Goal: Task Accomplishment & Management: Use online tool/utility

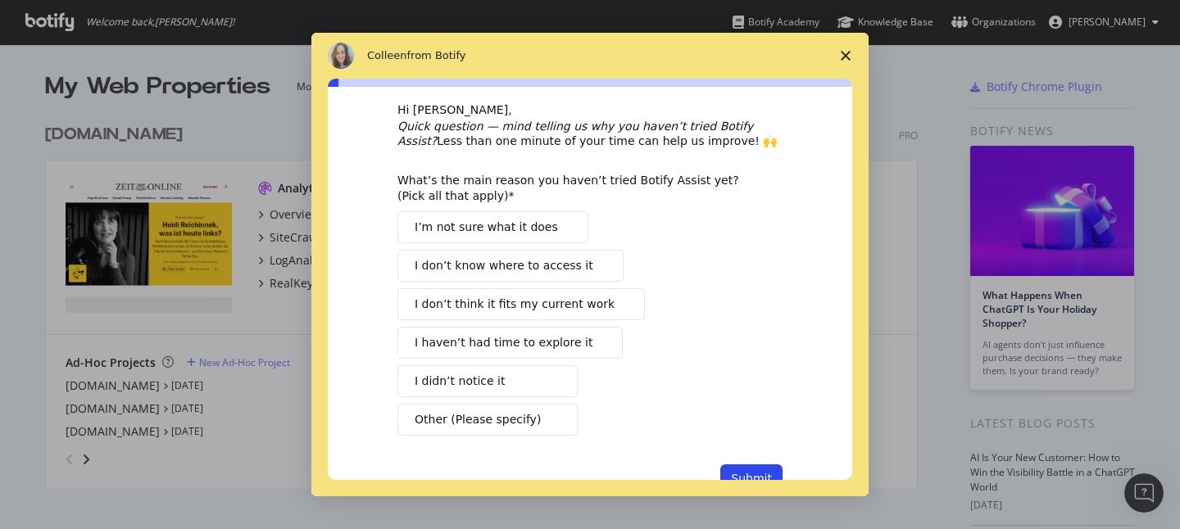
scroll to position [75, 0]
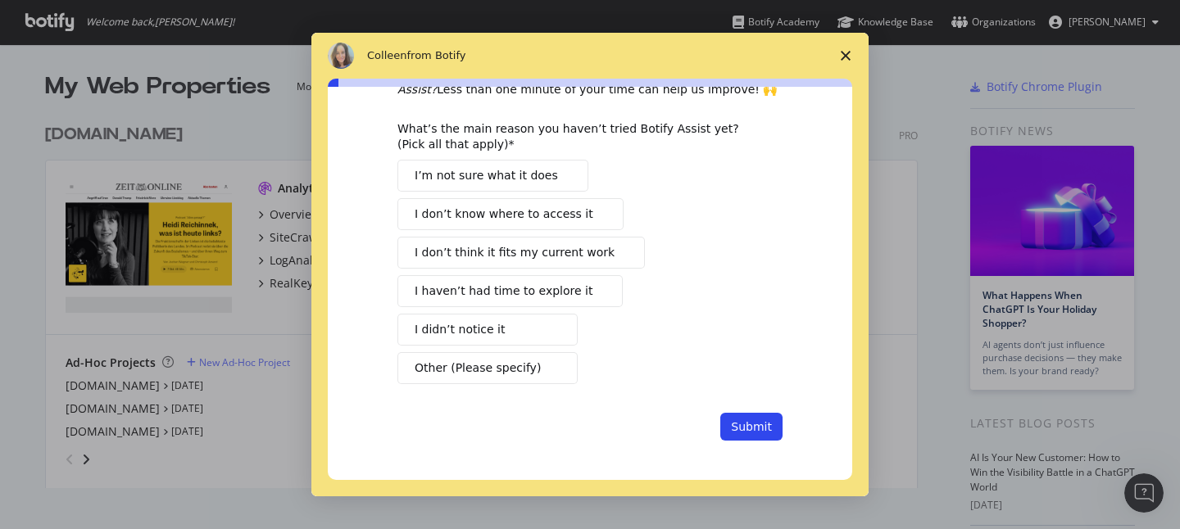
click at [843, 55] on icon "Close survey" at bounding box center [845, 56] width 10 height 10
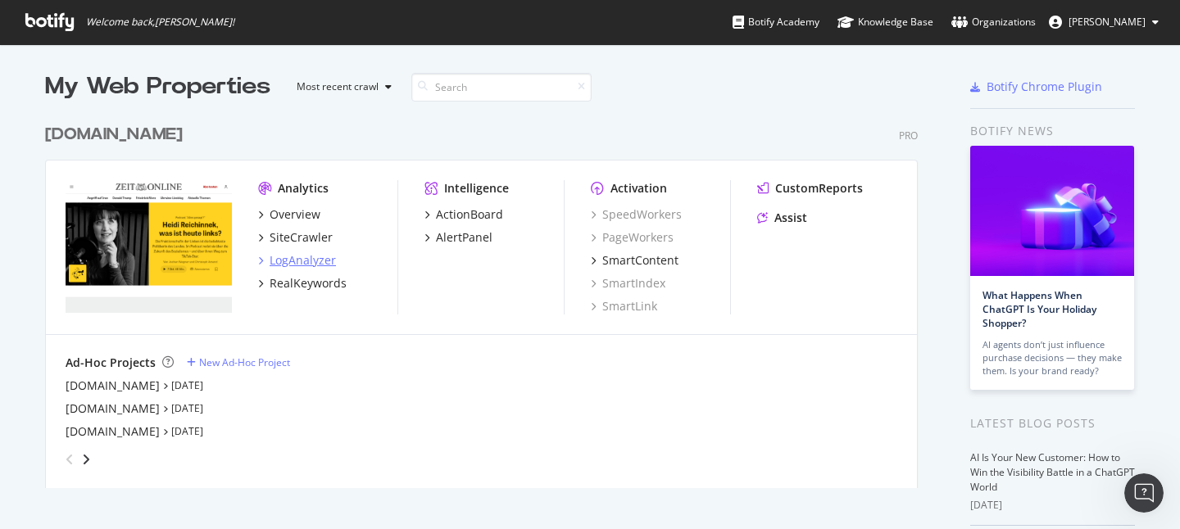
click at [302, 264] on div "LogAnalyzer" at bounding box center [303, 260] width 66 height 16
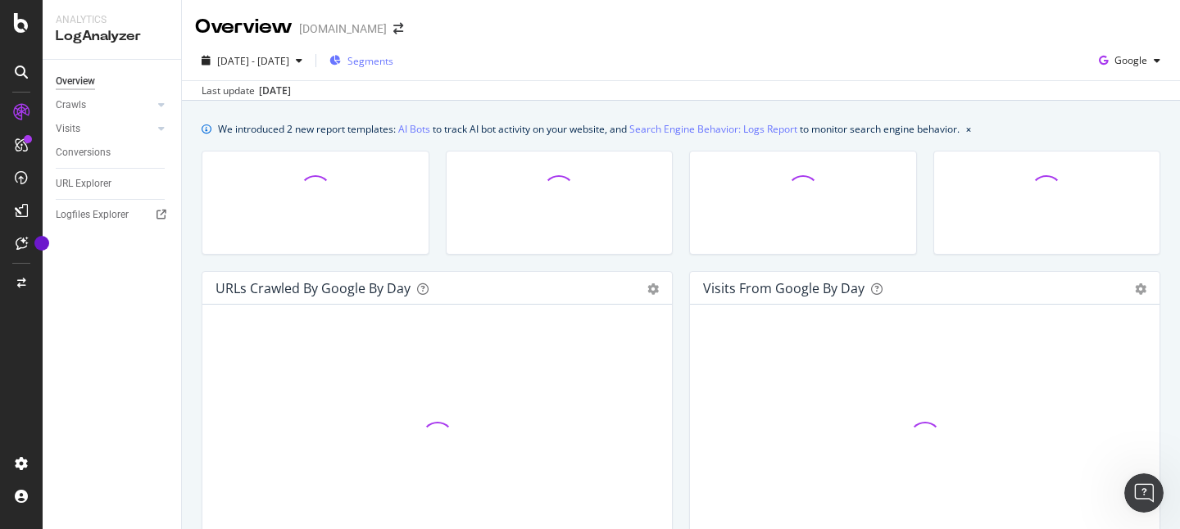
click at [384, 69] on div "Segments" at bounding box center [361, 60] width 64 height 25
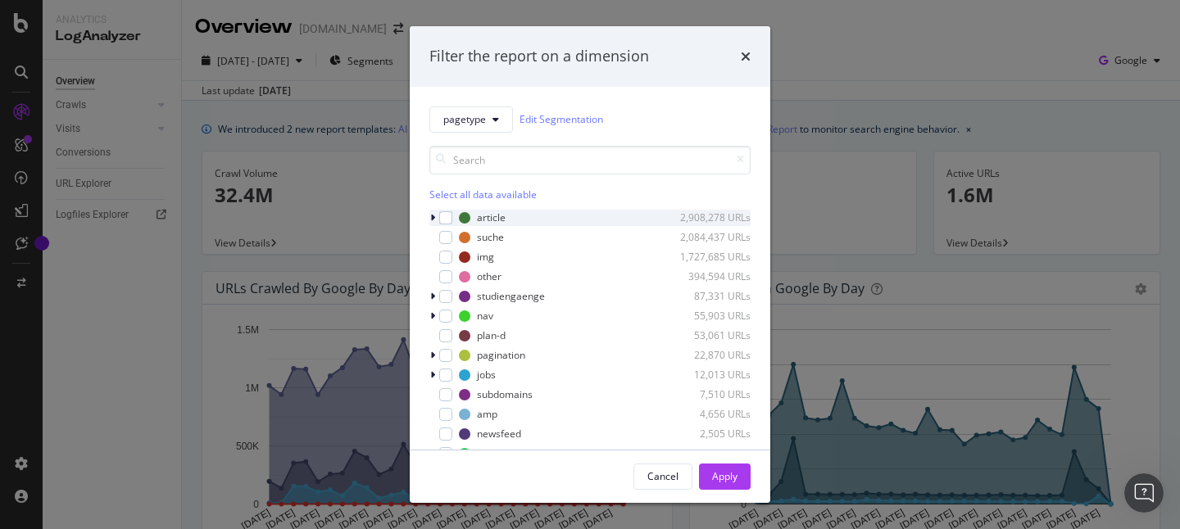
click at [430, 220] on icon "modal" at bounding box center [432, 218] width 5 height 10
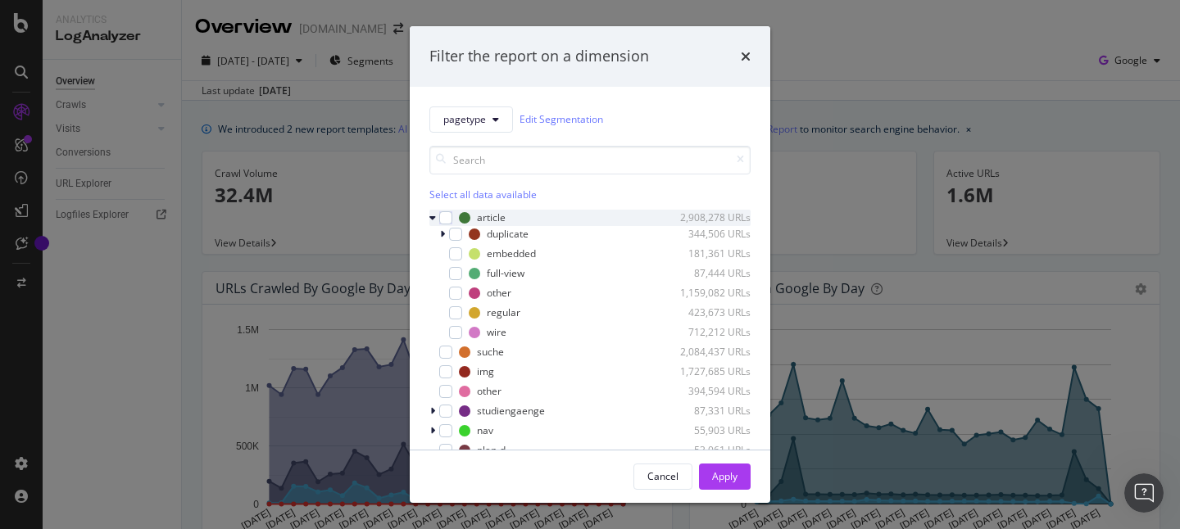
click at [429, 217] on icon "modal" at bounding box center [432, 218] width 7 height 10
